Goal: Task Accomplishment & Management: Manage account settings

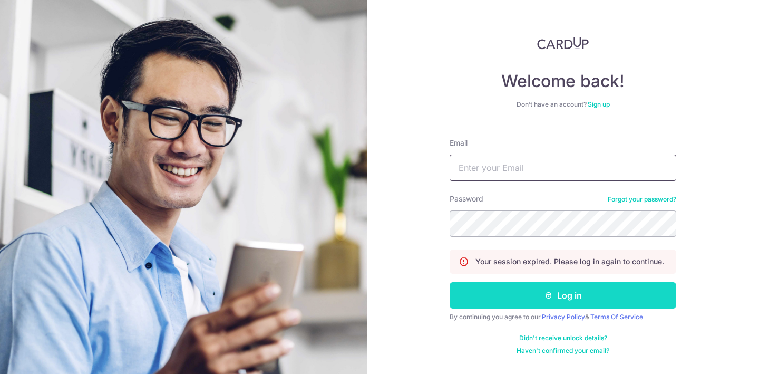
type input "[EMAIL_ADDRESS][DOMAIN_NAME]"
click at [576, 286] on button "Log in" at bounding box center [563, 295] width 227 height 26
